Goal: Find specific page/section: Find specific page/section

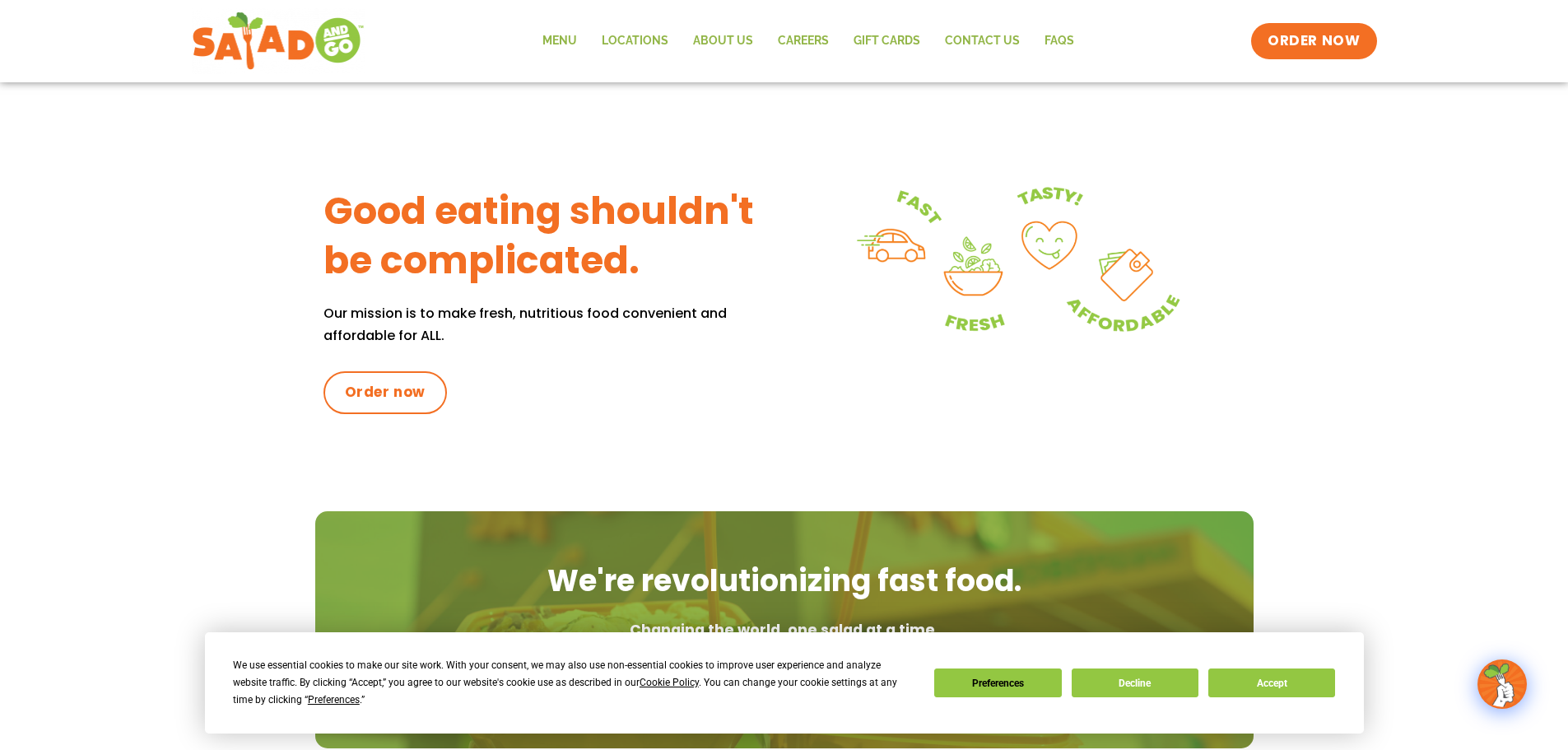
scroll to position [658, 0]
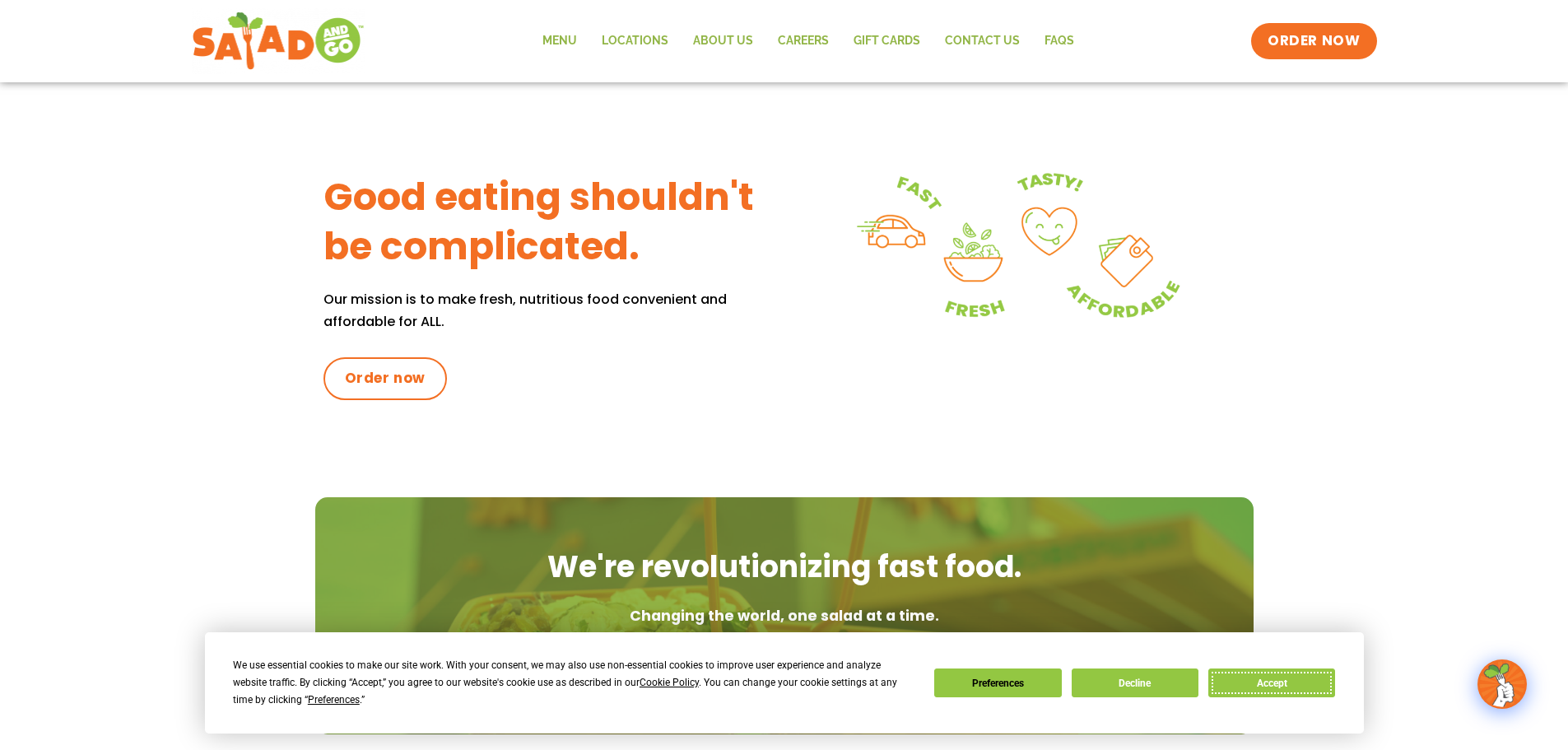
click at [1282, 685] on button "Accept" at bounding box center [1273, 683] width 127 height 29
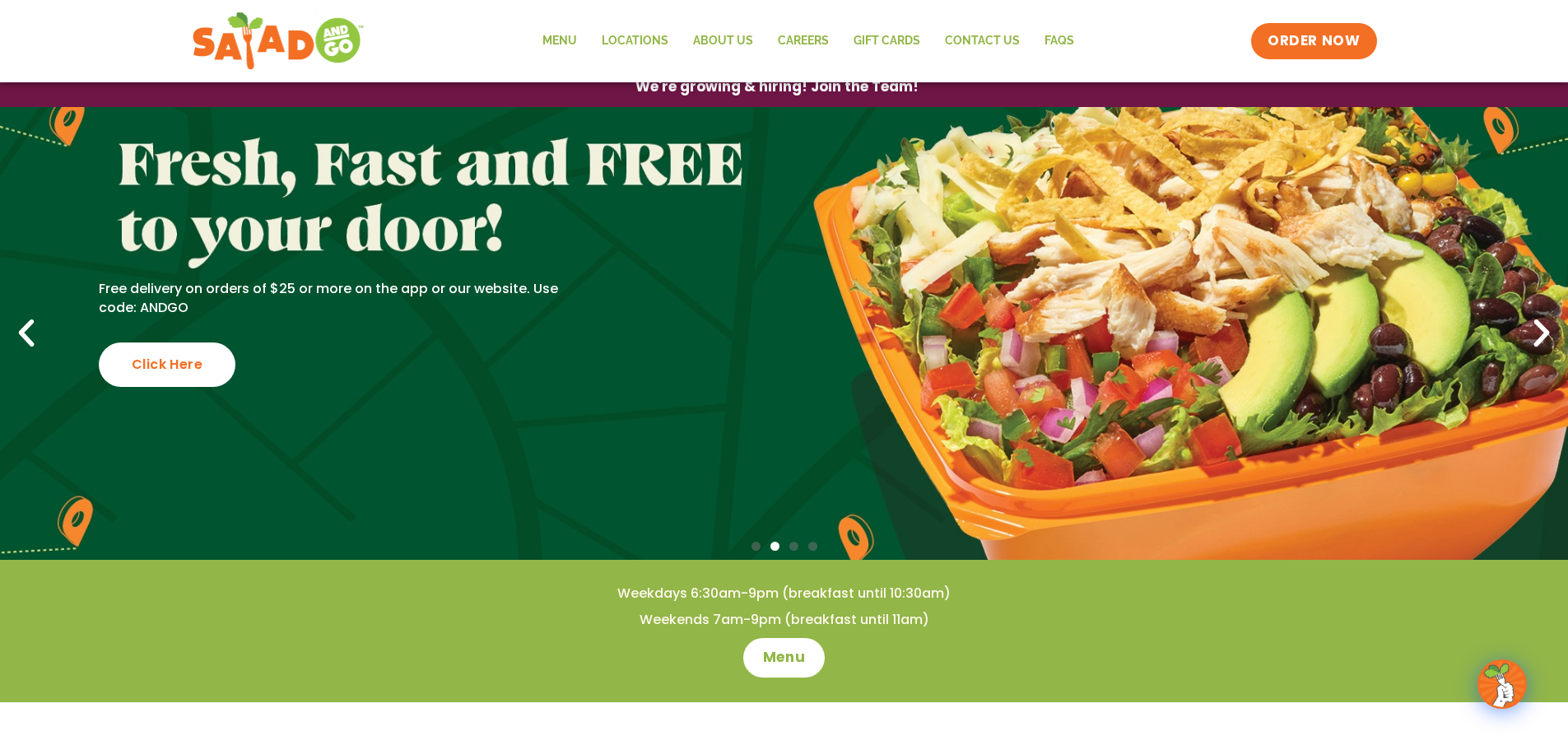
scroll to position [0, 0]
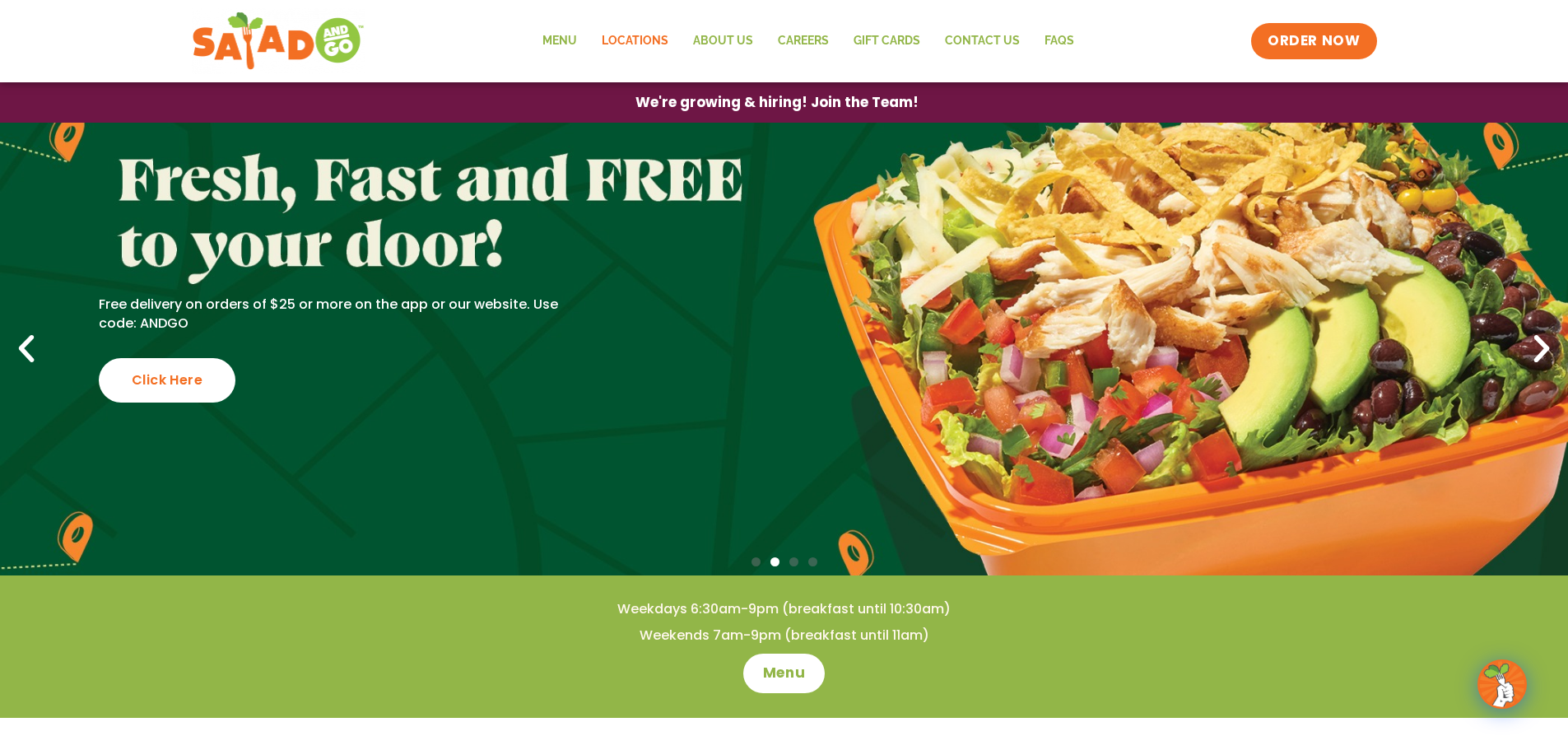
click at [631, 54] on link "Locations" at bounding box center [635, 41] width 92 height 38
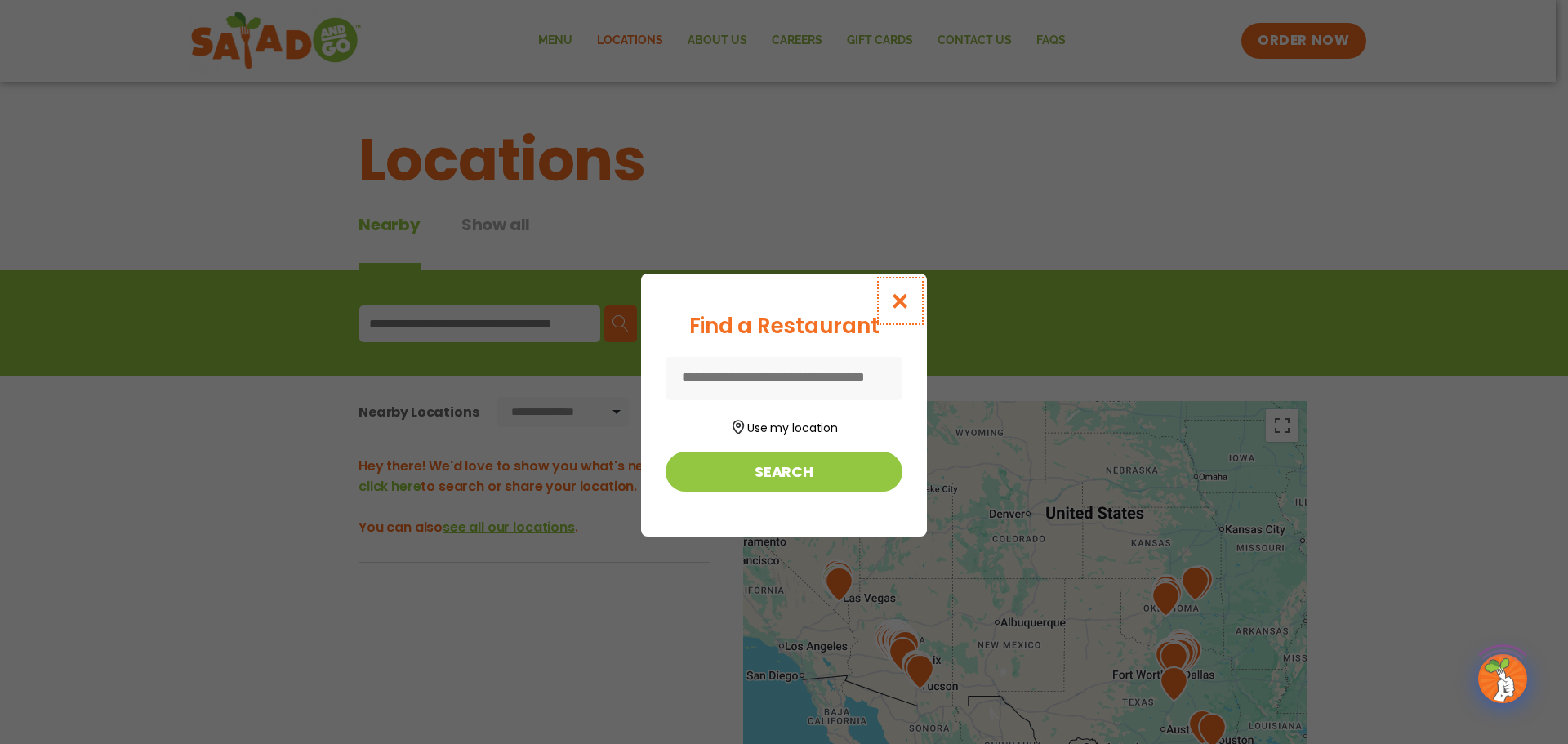
click at [901, 303] on icon "Close modal" at bounding box center [900, 301] width 20 height 17
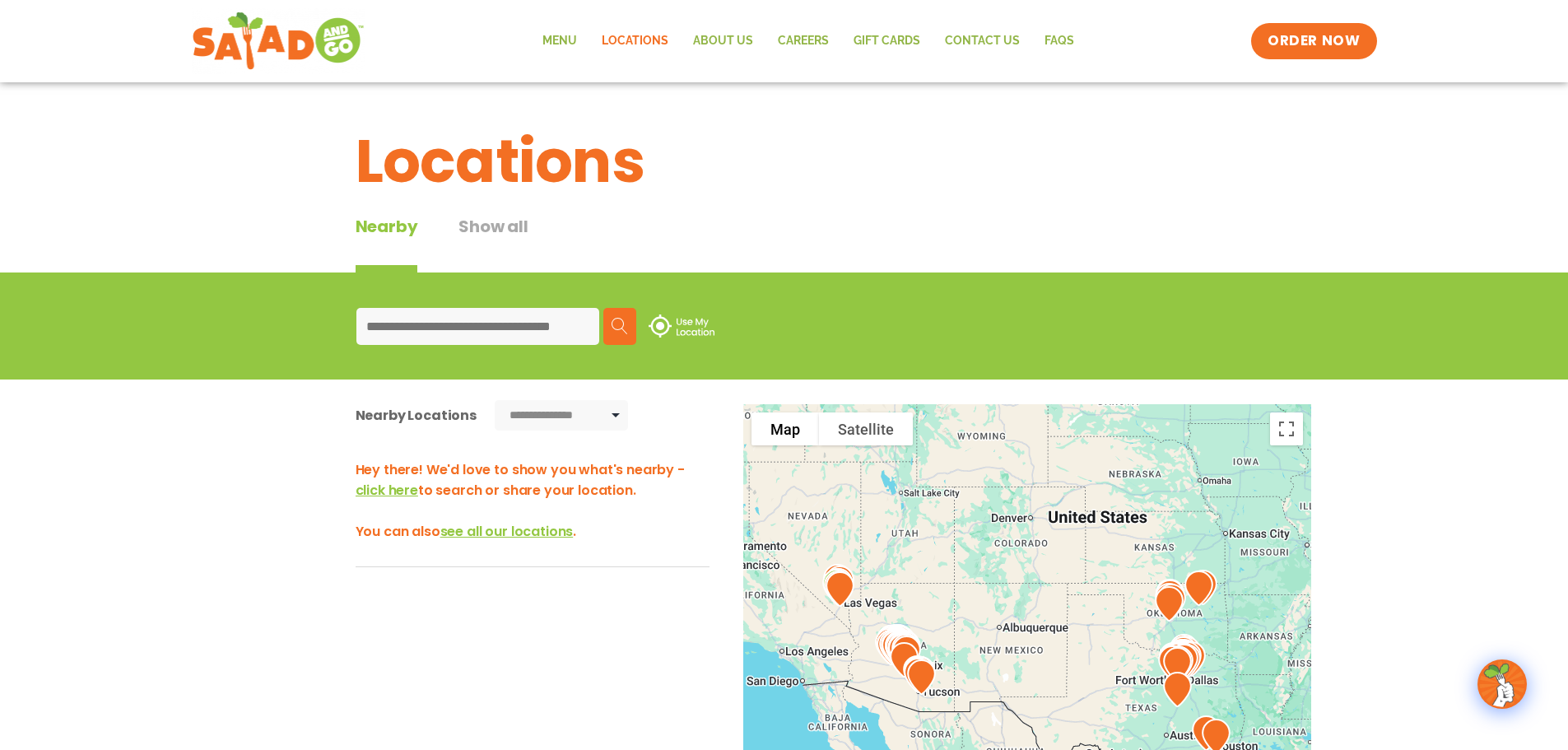
click at [467, 324] on input at bounding box center [478, 326] width 243 height 37
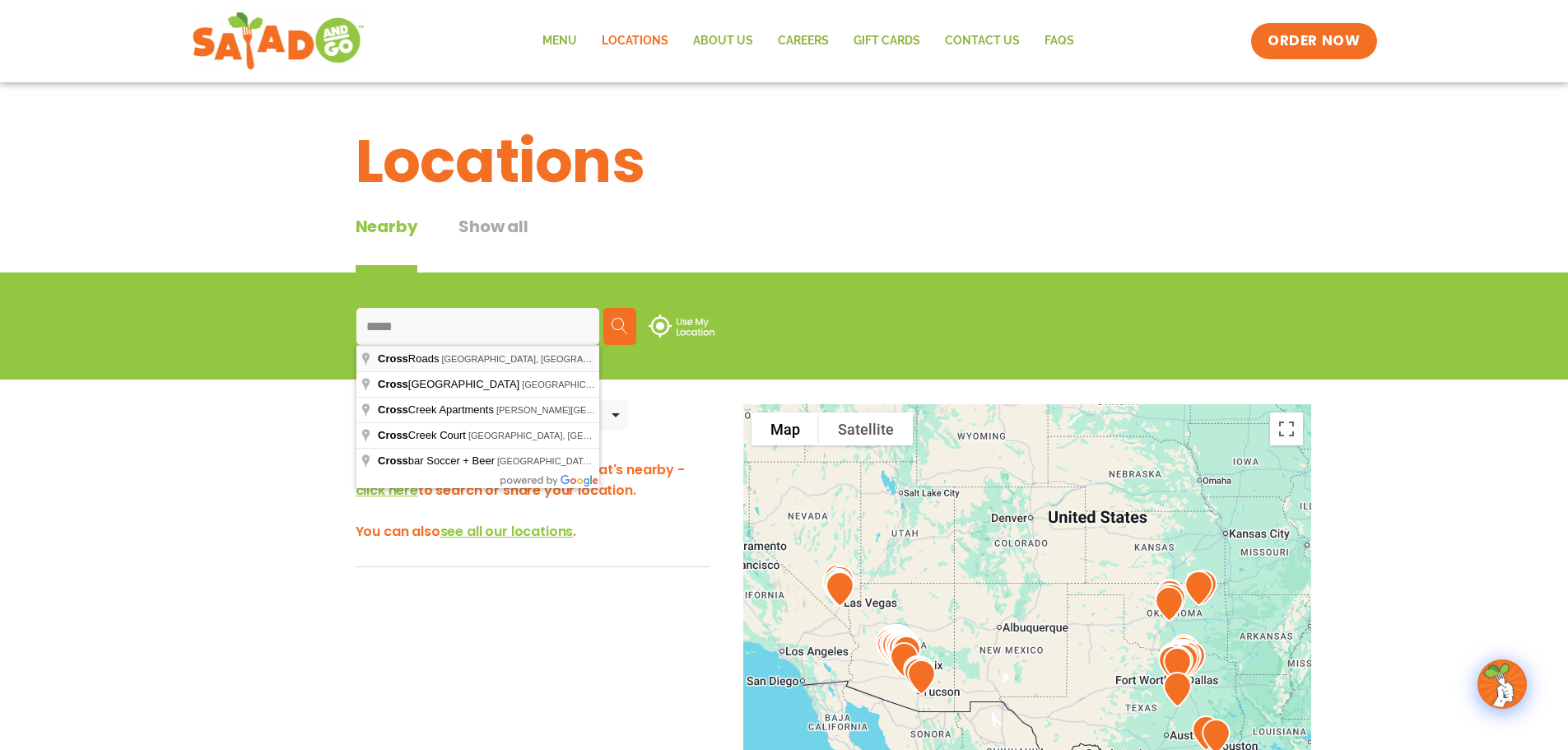
type input "**********"
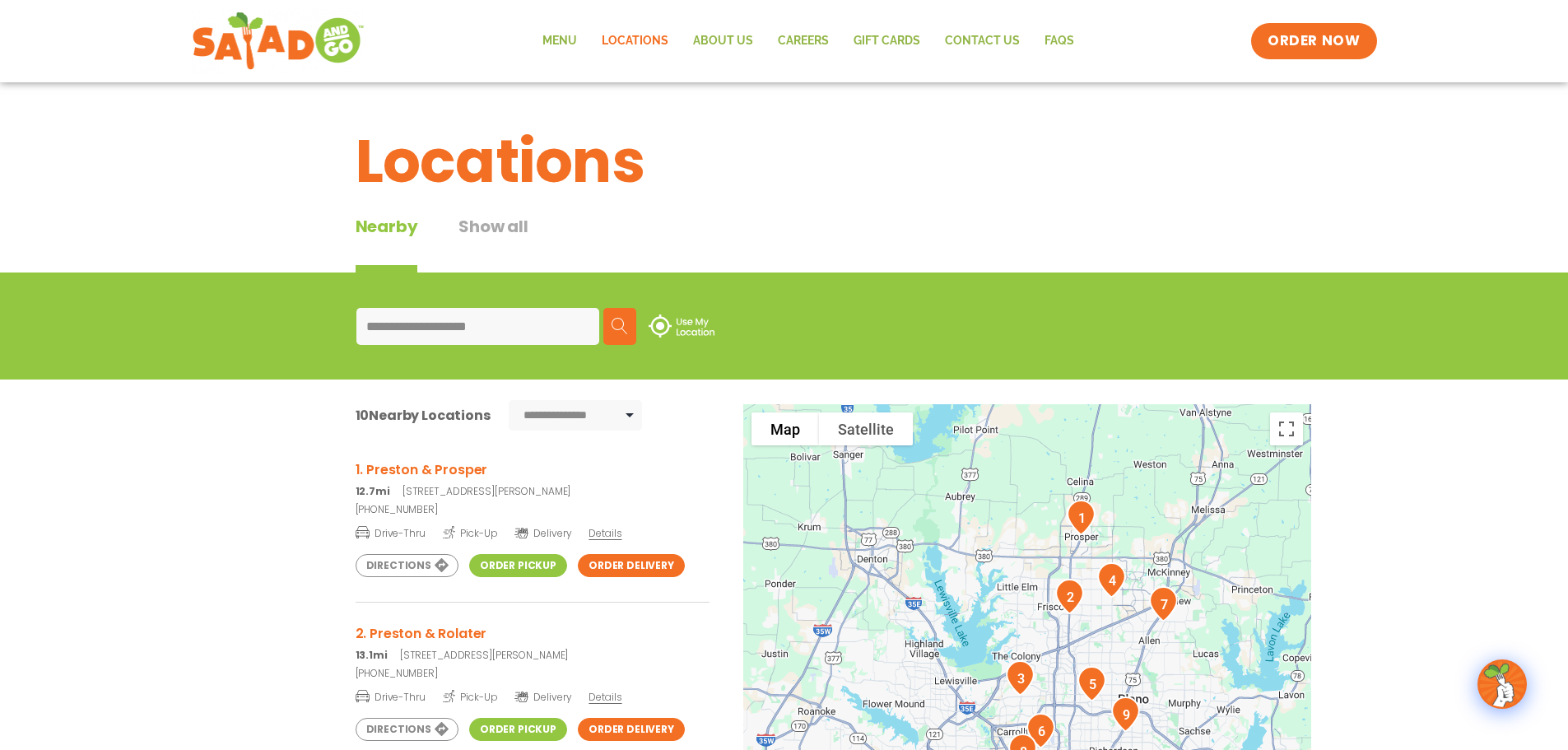
drag, startPoint x: 942, startPoint y: 583, endPoint x: 1035, endPoint y: 568, distance: 94.2
click at [1035, 568] on div at bounding box center [1028, 676] width 568 height 545
